Goal: Task Accomplishment & Management: Manage account settings

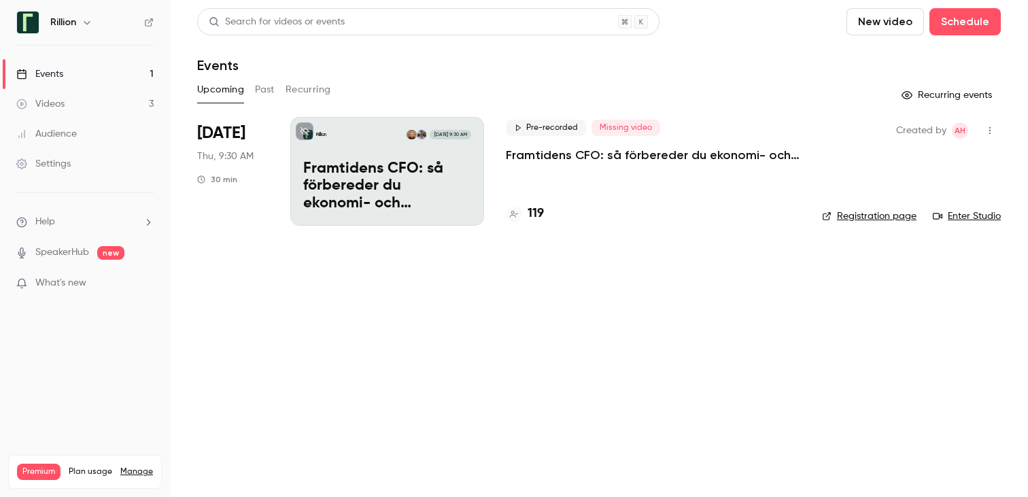
click at [594, 154] on p "Framtidens CFO: så förbereder du ekonomi- och finansfunktionen för AI-eran​" at bounding box center [653, 155] width 294 height 16
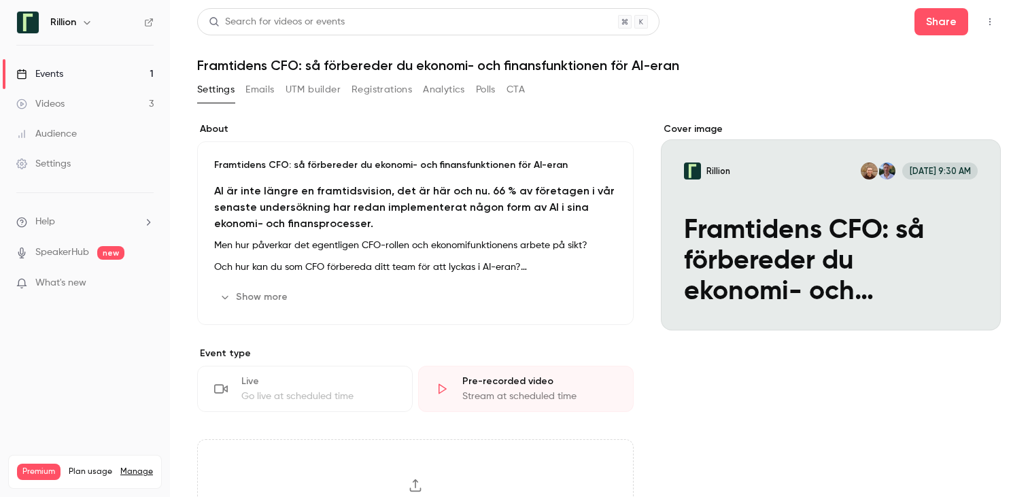
click at [103, 97] on link "Videos 3" at bounding box center [85, 104] width 170 height 30
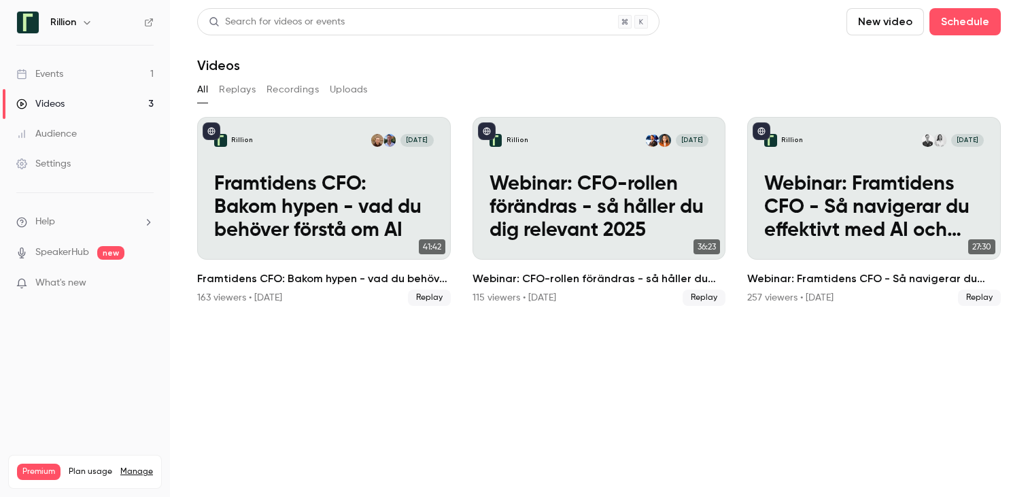
click at [103, 65] on link "Events 1" at bounding box center [85, 74] width 170 height 30
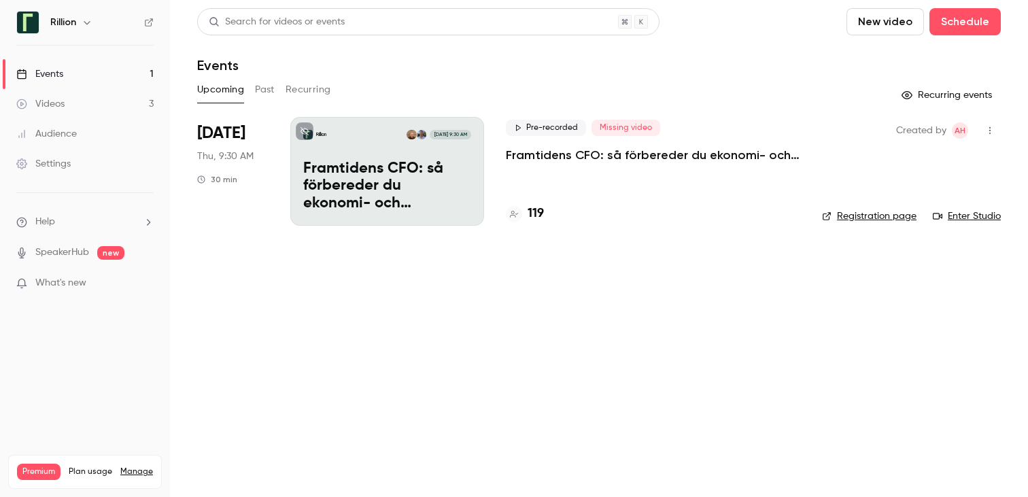
click at [511, 149] on p "Framtidens CFO: så förbereder du ekonomi- och finansfunktionen för AI-eran​" at bounding box center [653, 155] width 294 height 16
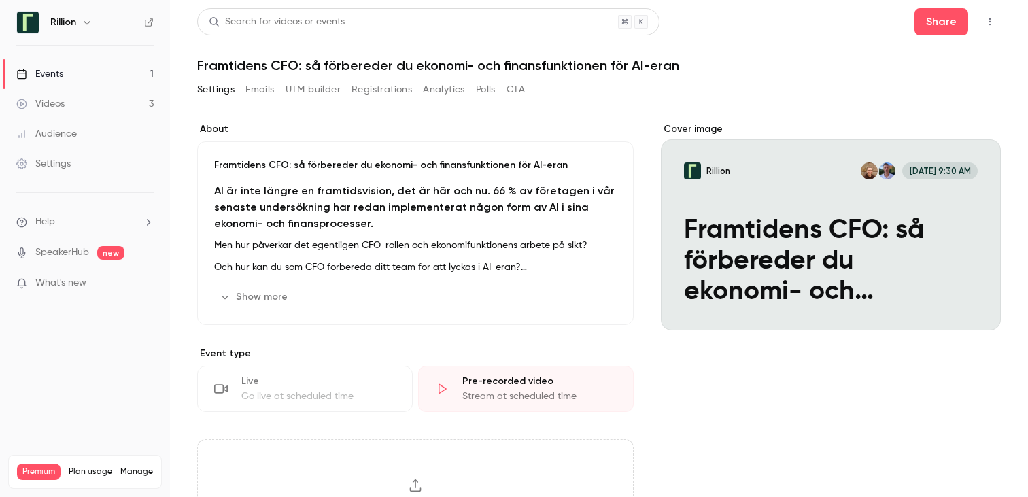
click at [387, 91] on button "Registrations" at bounding box center [381, 90] width 61 height 22
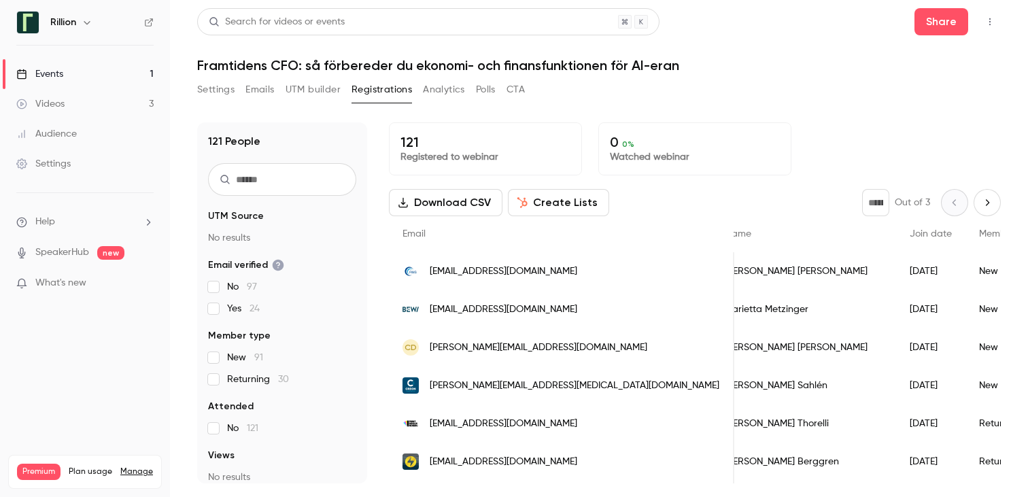
click at [227, 90] on button "Settings" at bounding box center [215, 90] width 37 height 22
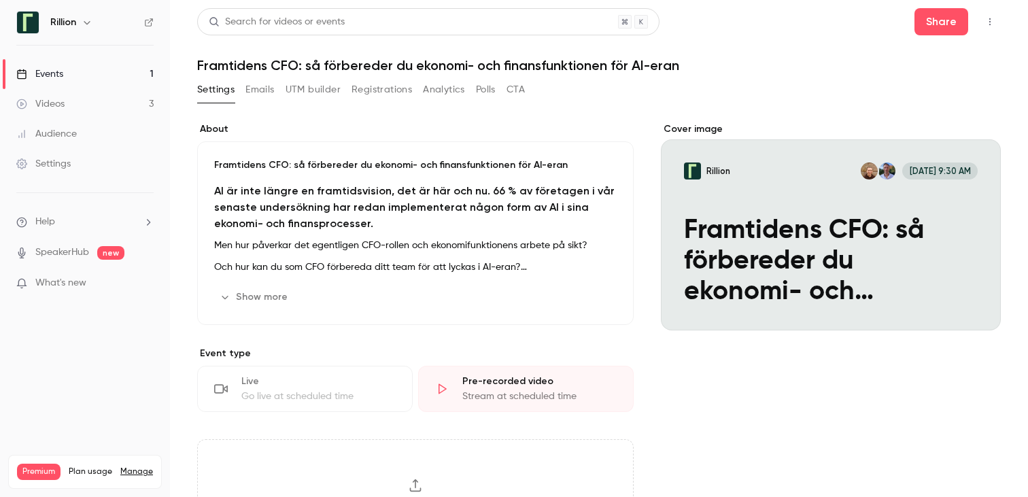
click at [216, 90] on button "Settings" at bounding box center [215, 90] width 37 height 22
click at [116, 82] on link "Events 1" at bounding box center [85, 74] width 170 height 30
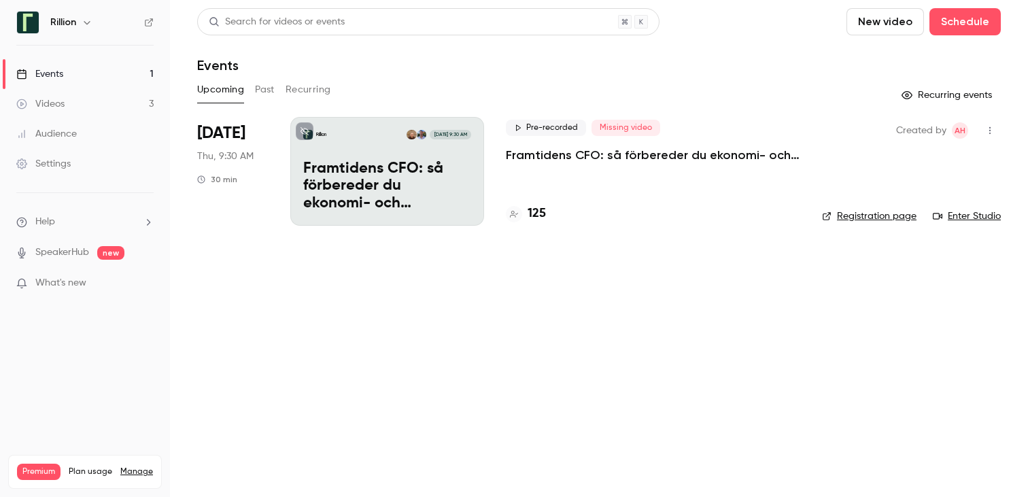
click at [257, 92] on button "Past" at bounding box center [265, 90] width 20 height 22
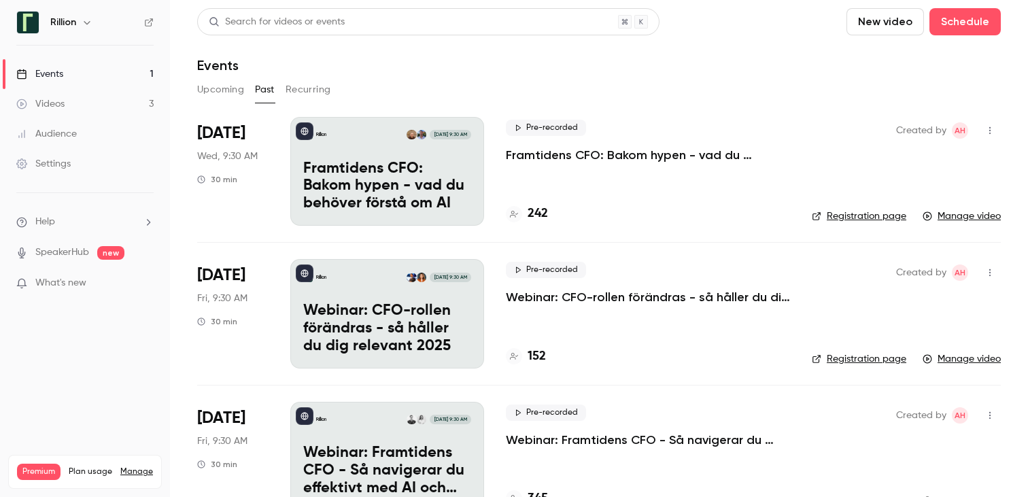
click at [205, 85] on button "Upcoming" at bounding box center [220, 90] width 47 height 22
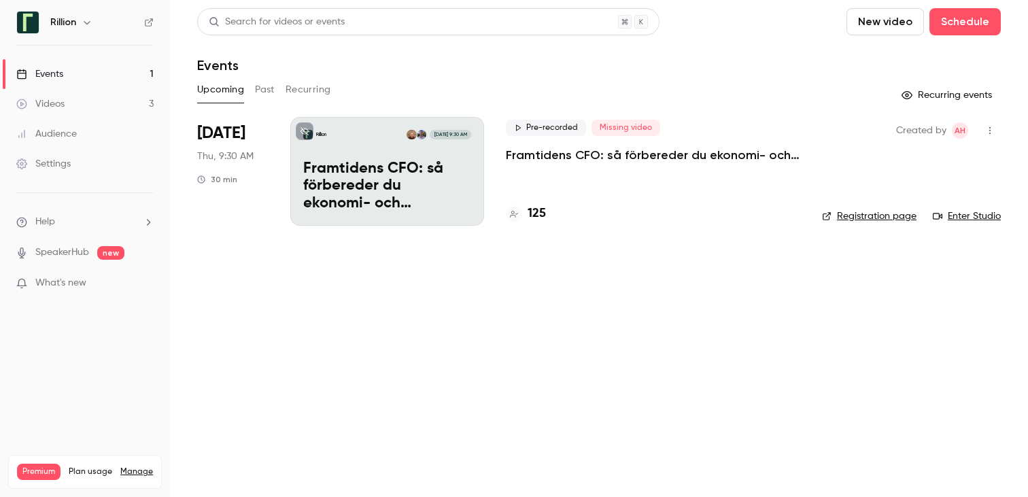
click at [555, 150] on p "Framtidens CFO: så förbereder du ekonomi- och finansfunktionen för AI-eran​" at bounding box center [653, 155] width 294 height 16
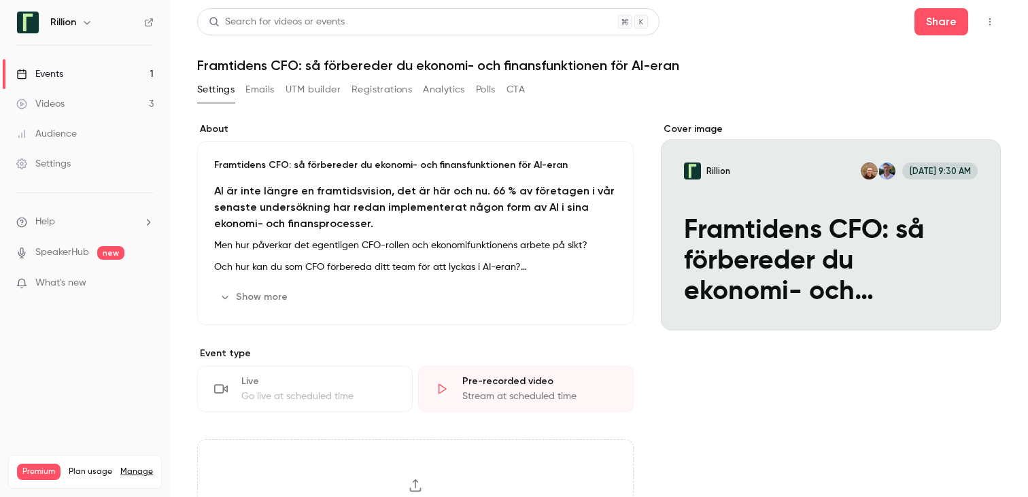
click at [258, 93] on button "Emails" at bounding box center [259, 90] width 29 height 22
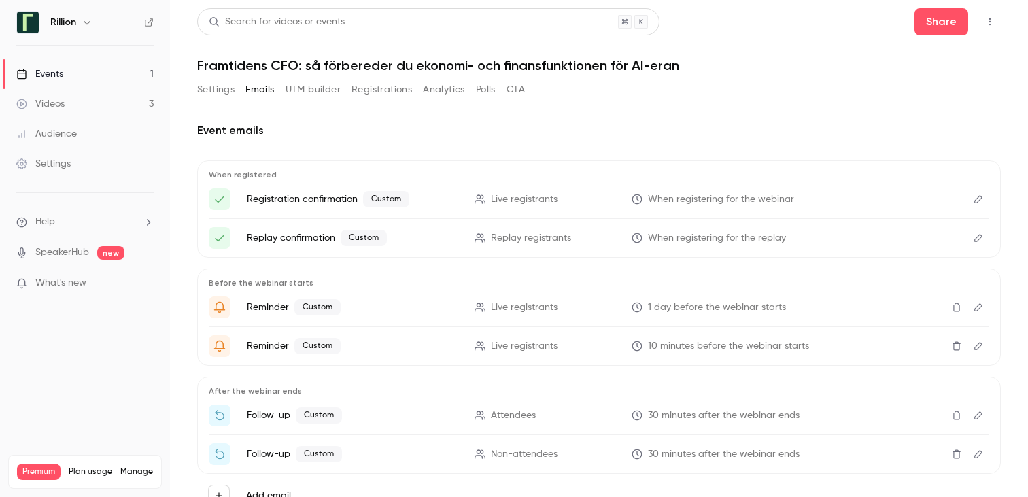
click at [215, 88] on button "Settings" at bounding box center [215, 90] width 37 height 22
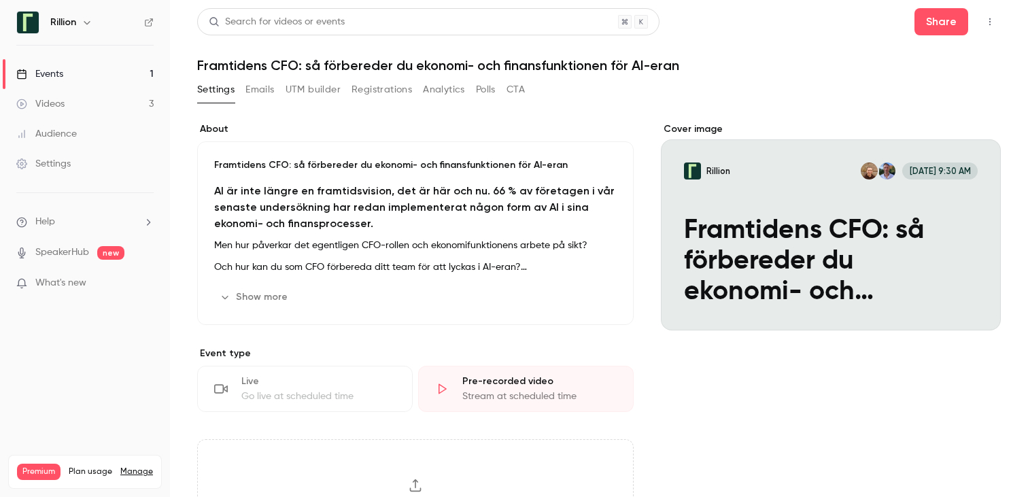
click at [371, 92] on button "Registrations" at bounding box center [381, 90] width 61 height 22
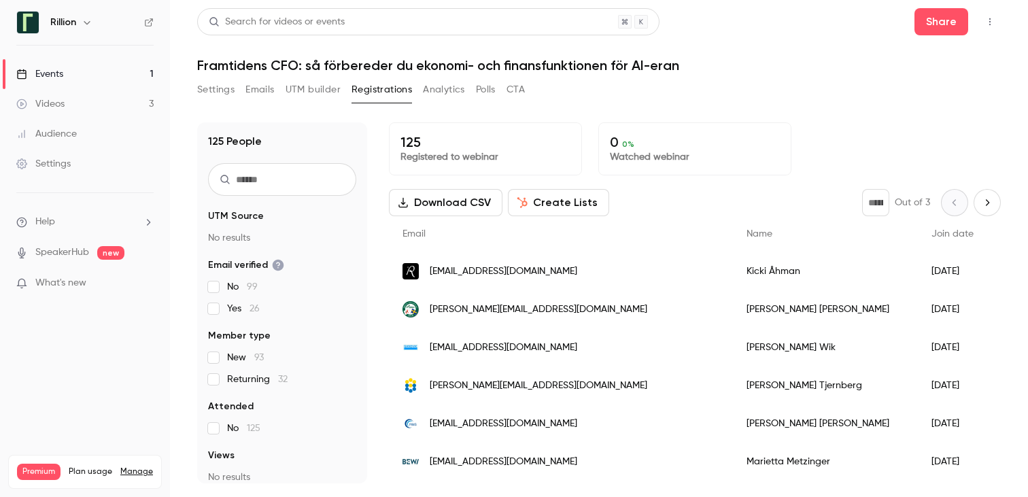
click at [231, 93] on button "Settings" at bounding box center [215, 90] width 37 height 22
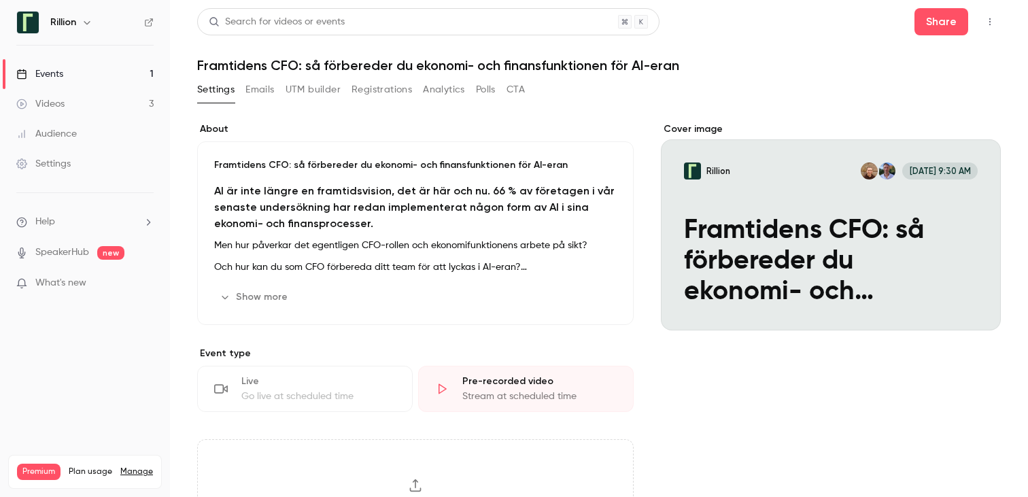
click at [406, 67] on h1 "Framtidens CFO: så förbereder du ekonomi- och finansfunktionen för AI-eran​" at bounding box center [599, 65] width 804 height 16
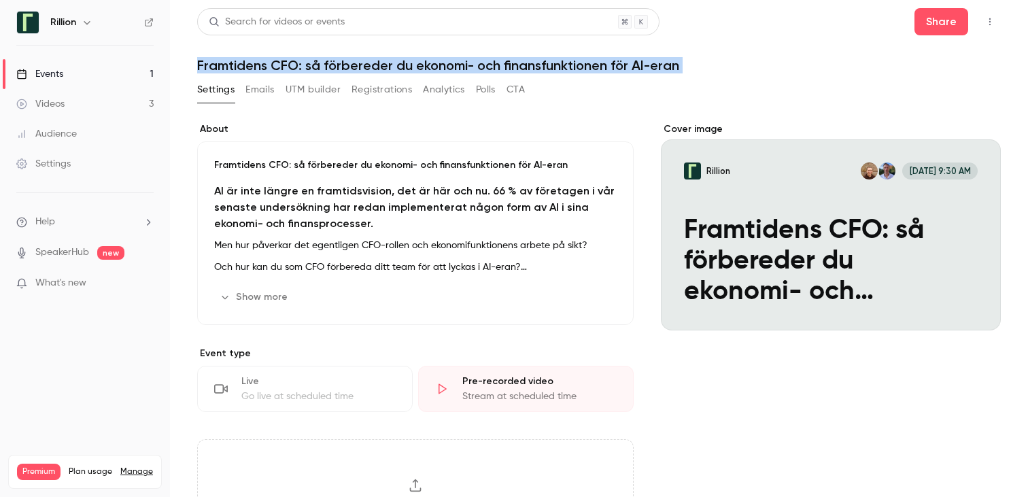
click at [406, 67] on h1 "Framtidens CFO: så förbereder du ekonomi- och finansfunktionen för AI-eran​" at bounding box center [599, 65] width 804 height 16
click at [406, 47] on header "Search for videos or events Share Framtidens CFO: så förbereder du ekonomi- och…" at bounding box center [599, 40] width 804 height 65
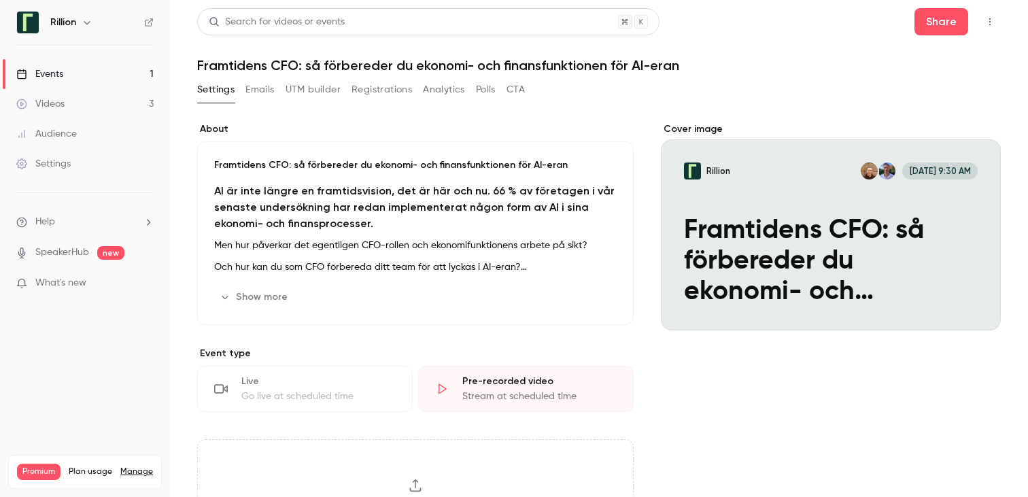
click at [416, 69] on h1 "Framtidens CFO: så förbereder du ekonomi- och finansfunktionen för AI-eran​" at bounding box center [599, 65] width 804 height 16
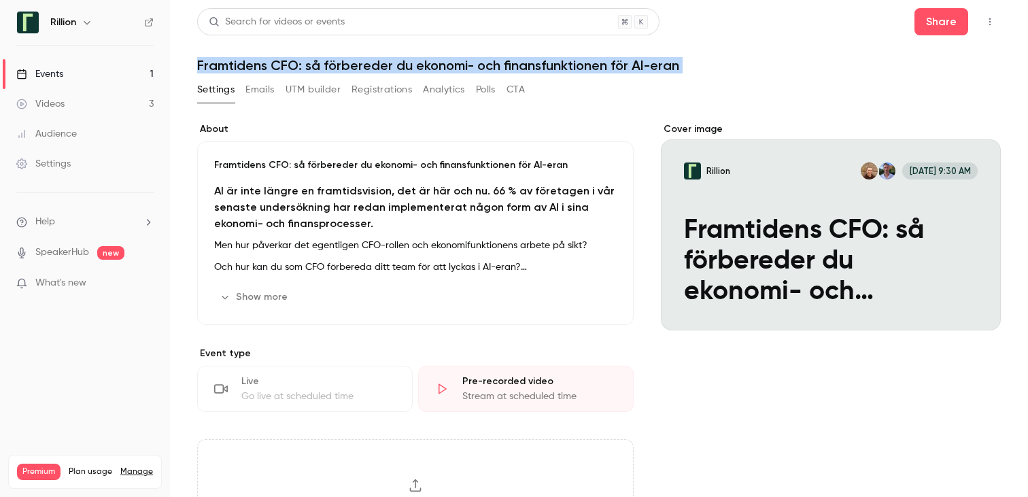
click at [416, 69] on h1 "Framtidens CFO: så förbereder du ekonomi- och finansfunktionen för AI-eran​" at bounding box center [599, 65] width 804 height 16
click at [402, 69] on h1 "Framtidens CFO: så förbereder du ekonomi- och finansfunktionen för AI-eran​" at bounding box center [599, 65] width 804 height 16
